Goal: Task Accomplishment & Management: Complete application form

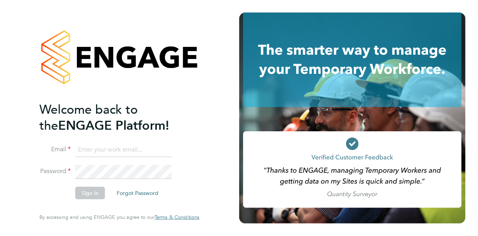
type input "barbara.martin@lancashire.gov.uk"
click at [86, 193] on button "Sign In" at bounding box center [90, 192] width 30 height 12
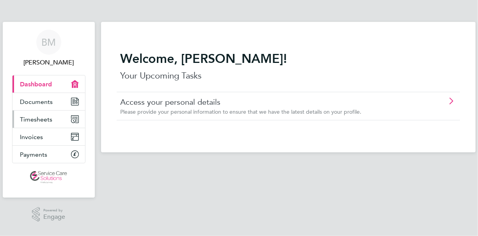
click at [29, 117] on span "Timesheets" at bounding box center [36, 118] width 32 height 7
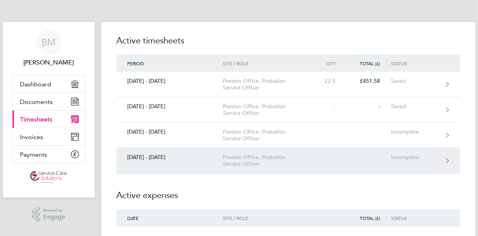
click at [244, 160] on div "Preston Office, Probation Service Officer" at bounding box center [267, 160] width 89 height 13
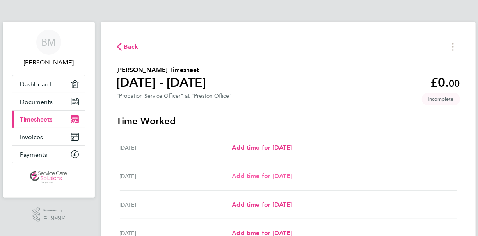
click at [273, 176] on span "Add time for Tue 26 Aug" at bounding box center [262, 175] width 60 height 7
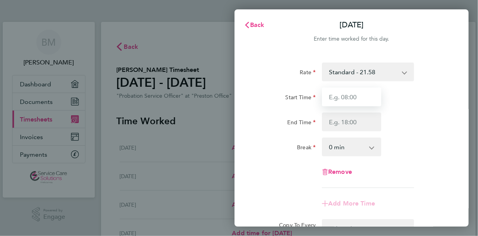
click at [348, 96] on input "Start Time" at bounding box center [351, 96] width 59 height 19
type input "09:00"
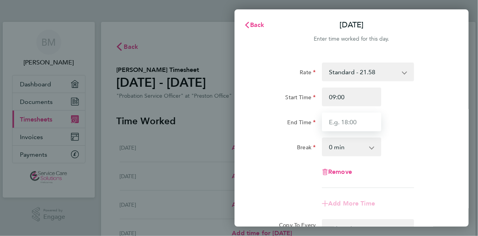
type input "17:00"
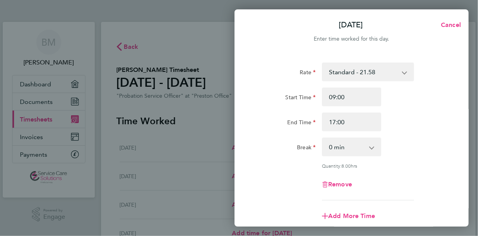
click at [348, 145] on select "0 min 15 min 30 min 45 min 60 min 75 min 90 min" at bounding box center [347, 146] width 48 height 17
select select "30"
click at [323, 138] on select "0 min 15 min 30 min 45 min 60 min 75 min 90 min" at bounding box center [347, 146] width 48 height 17
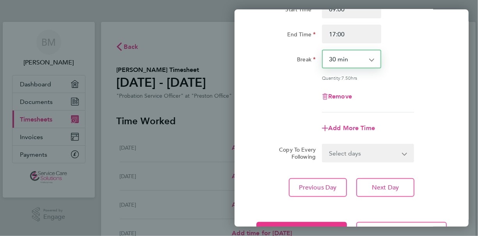
scroll to position [117, 0]
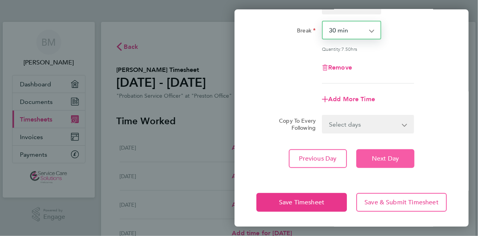
click at [381, 160] on span "Next Day" at bounding box center [385, 158] width 27 height 8
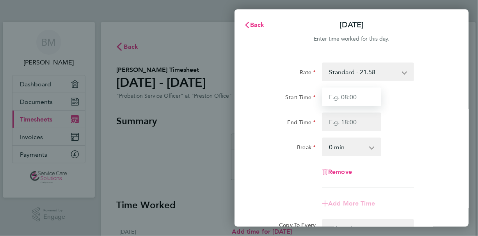
click at [358, 98] on input "Start Time" at bounding box center [351, 96] width 59 height 19
type input "09:00"
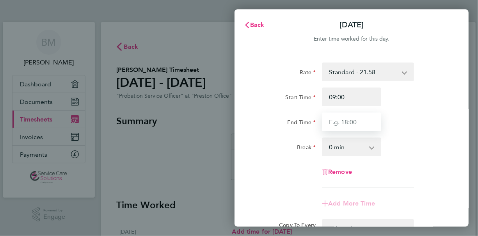
type input "17:00"
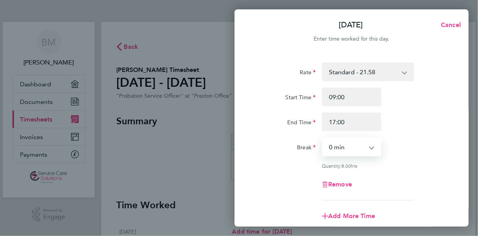
click at [353, 148] on select "0 min 15 min 30 min 45 min 60 min 75 min 90 min" at bounding box center [347, 146] width 48 height 17
select select "30"
click at [323, 138] on select "0 min 15 min 30 min 45 min 60 min 75 min 90 min" at bounding box center [347, 146] width 48 height 17
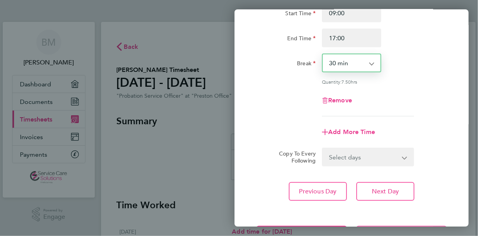
scroll to position [117, 0]
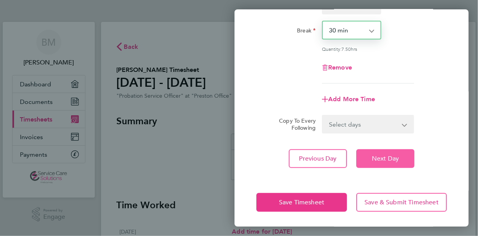
click at [369, 157] on button "Next Day" at bounding box center [385, 158] width 58 height 19
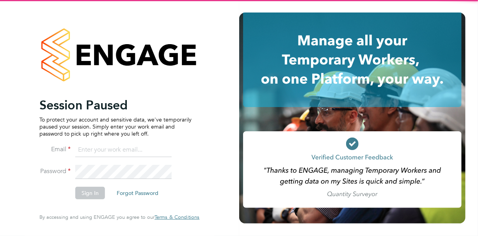
type input "barbara.martin@lancashire.gov.uk"
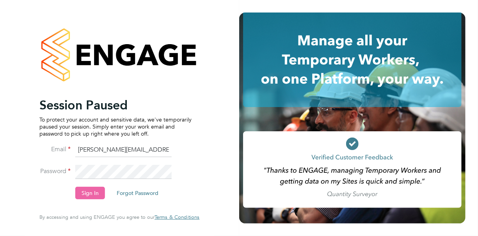
click at [89, 194] on button "Sign In" at bounding box center [90, 192] width 30 height 12
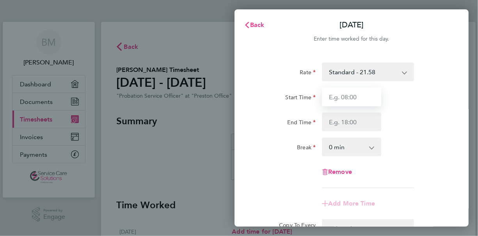
click at [333, 98] on input "Start Time" at bounding box center [351, 96] width 59 height 19
type input "09:00"
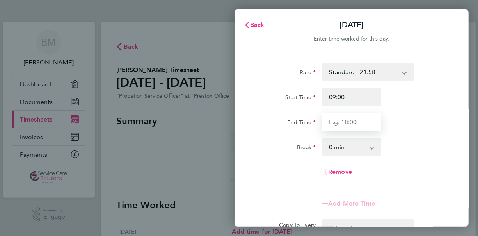
type input "17:00"
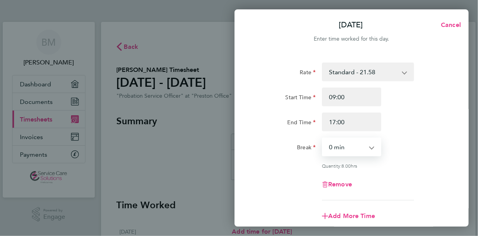
click at [344, 143] on select "0 min 15 min 30 min 45 min 60 min 75 min 90 min" at bounding box center [347, 146] width 48 height 17
select select "30"
click at [323, 138] on select "0 min 15 min 30 min 45 min 60 min 75 min 90 min" at bounding box center [347, 146] width 48 height 17
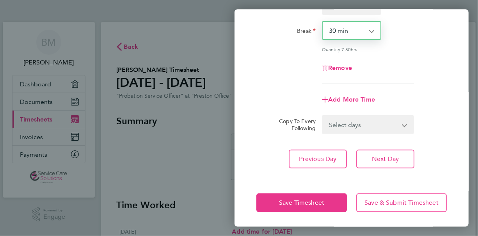
scroll to position [117, 0]
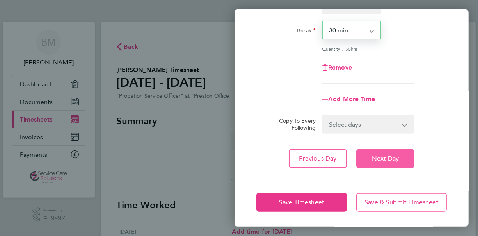
click at [382, 158] on span "Next Day" at bounding box center [385, 158] width 27 height 8
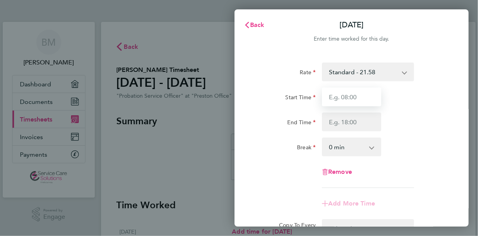
click at [341, 96] on input "Start Time" at bounding box center [351, 96] width 59 height 19
type input "09:00"
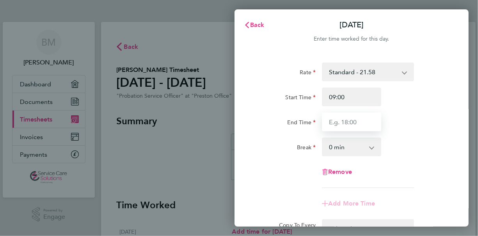
type input "17:00"
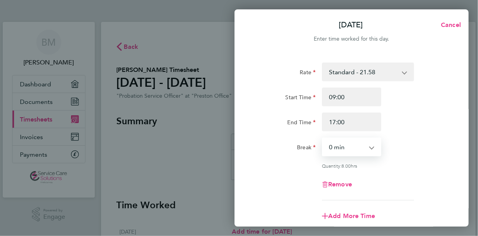
click at [343, 145] on select "0 min 15 min 30 min 45 min 60 min 75 min 90 min" at bounding box center [347, 146] width 48 height 17
select select "30"
click at [323, 138] on select "0 min 15 min 30 min 45 min 60 min 75 min 90 min" at bounding box center [347, 146] width 48 height 17
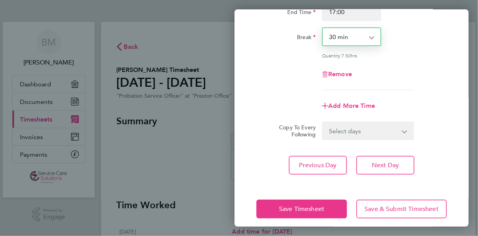
scroll to position [117, 0]
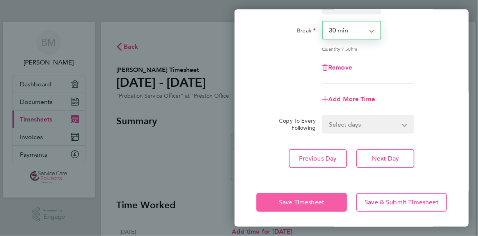
click at [319, 199] on span "Save Timesheet" at bounding box center [301, 202] width 45 height 8
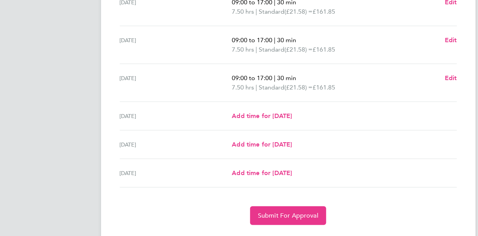
scroll to position [277, 0]
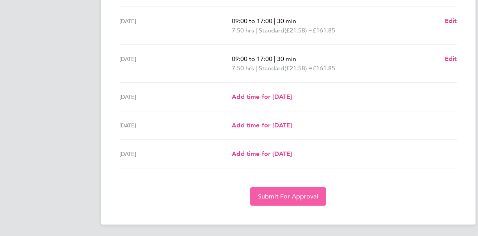
click at [266, 194] on span "Submit For Approval" at bounding box center [288, 196] width 60 height 8
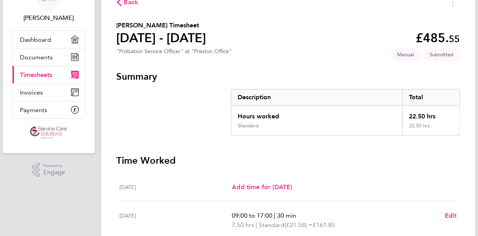
scroll to position [44, 0]
click at [126, 3] on span "Back" at bounding box center [131, 2] width 14 height 9
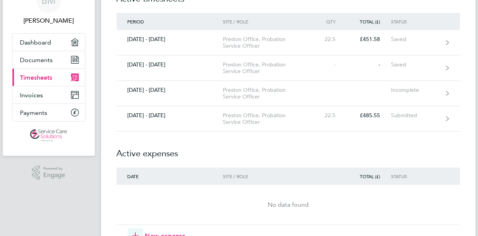
scroll to position [39, 0]
